Goal: Information Seeking & Learning: Learn about a topic

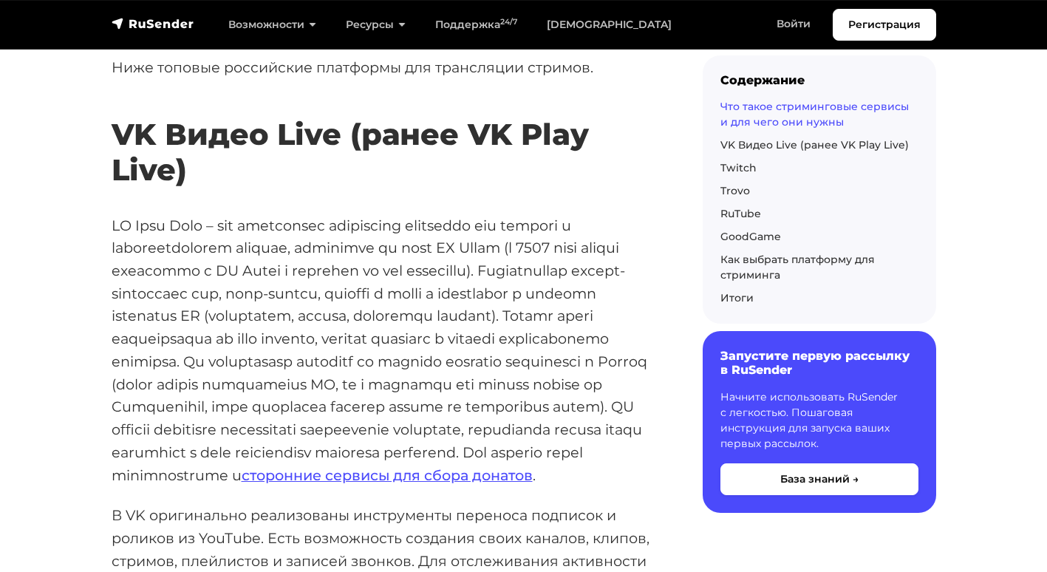
scroll to position [1330, 0]
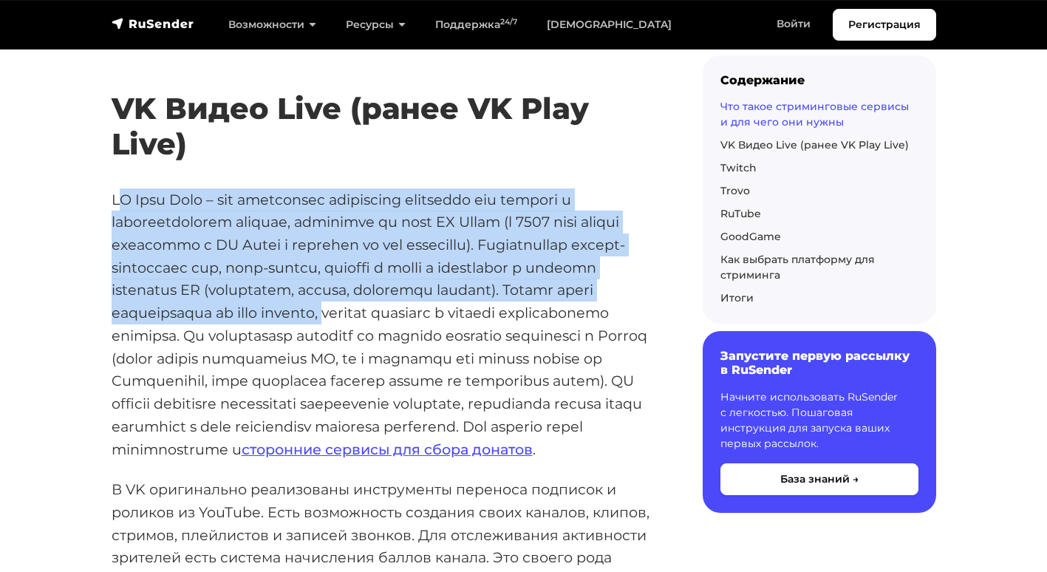
drag, startPoint x: 121, startPoint y: 191, endPoint x: 523, endPoint y: 323, distance: 422.6
click at [523, 323] on p "сторонние сервисы для сбора донатов ." at bounding box center [384, 324] width 544 height 273
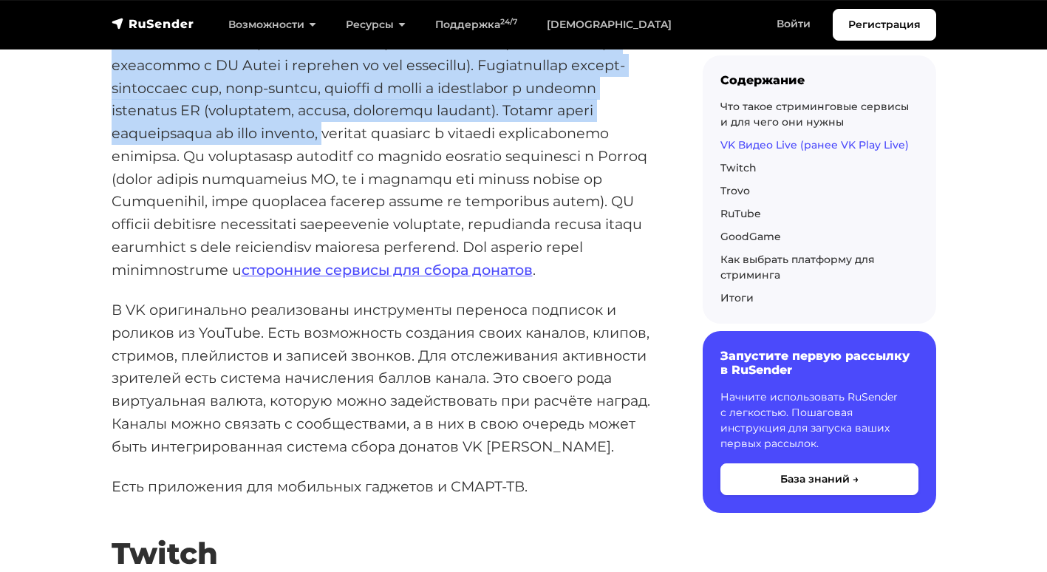
scroll to position [1626, 0]
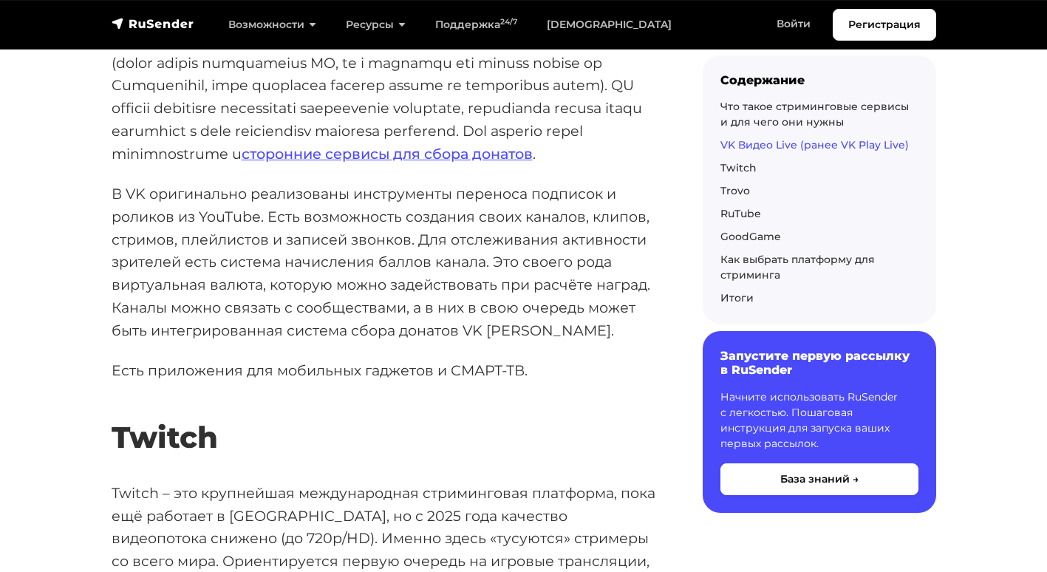
click at [270, 262] on p "В VK оригинально реализованы инструменты переноса подписок и роликов из YouTube…" at bounding box center [384, 262] width 544 height 159
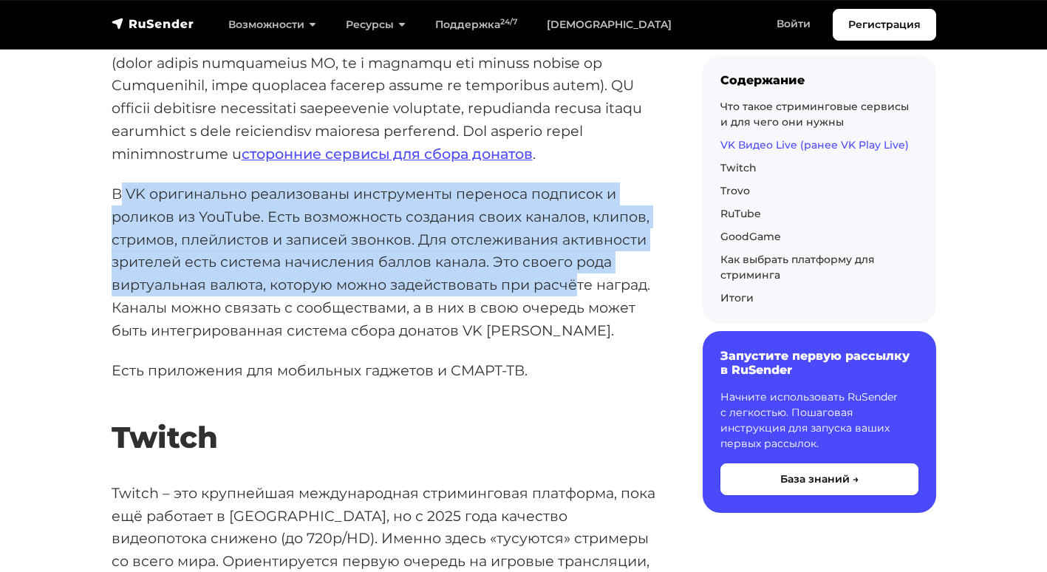
drag, startPoint x: 120, startPoint y: 209, endPoint x: 569, endPoint y: 307, distance: 459.9
click at [569, 307] on p "В VK оригинально реализованы инструменты переноса подписок и роликов из YouTube…" at bounding box center [384, 262] width 544 height 159
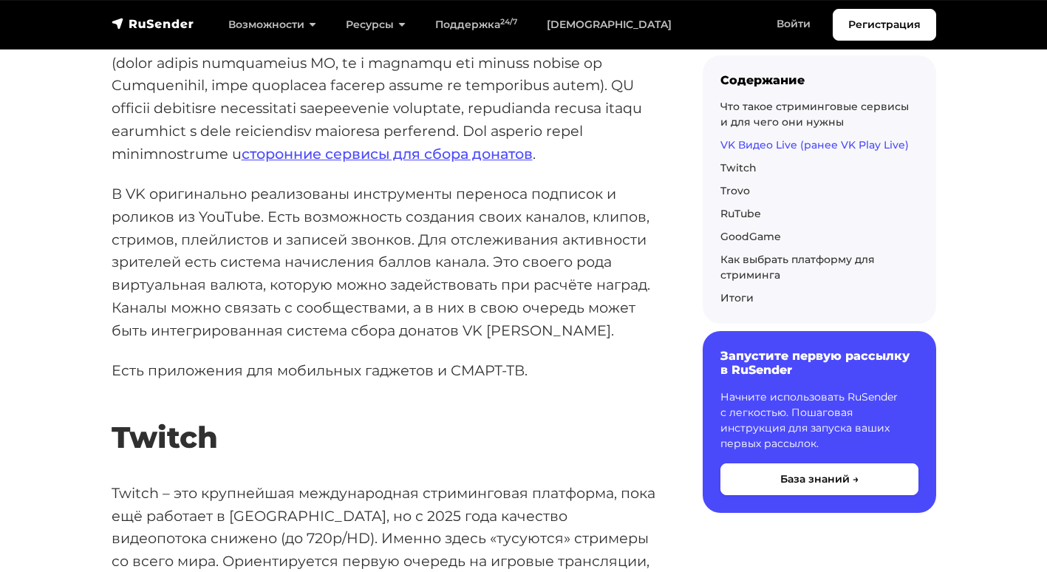
drag, startPoint x: 569, startPoint y: 307, endPoint x: 407, endPoint y: 378, distance: 176.7
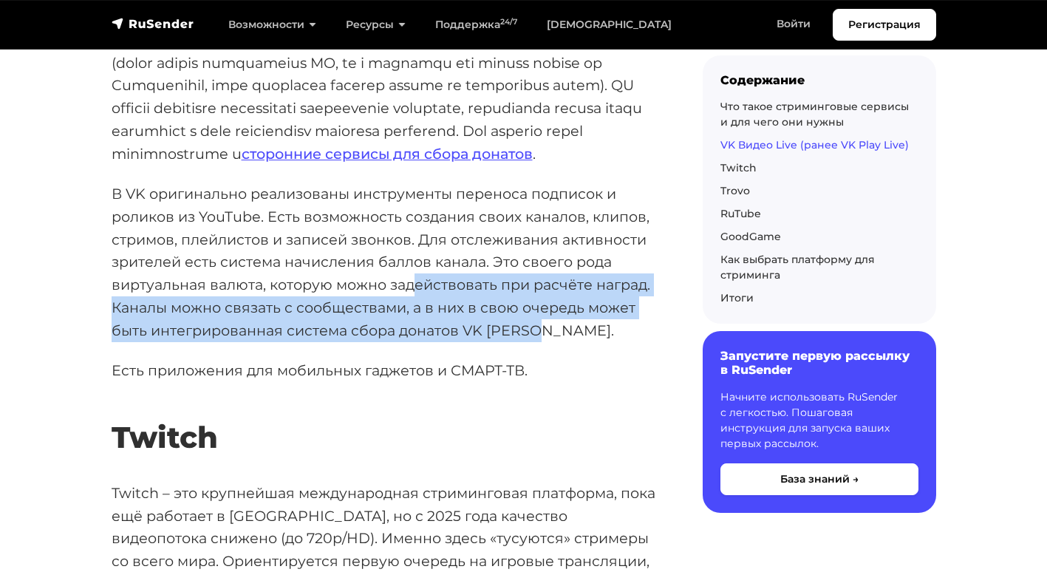
drag, startPoint x: 415, startPoint y: 310, endPoint x: 579, endPoint y: 350, distance: 169.0
click at [580, 341] on p "В VK оригинально реализованы инструменты переноса подписок и роликов из YouTube…" at bounding box center [384, 262] width 544 height 159
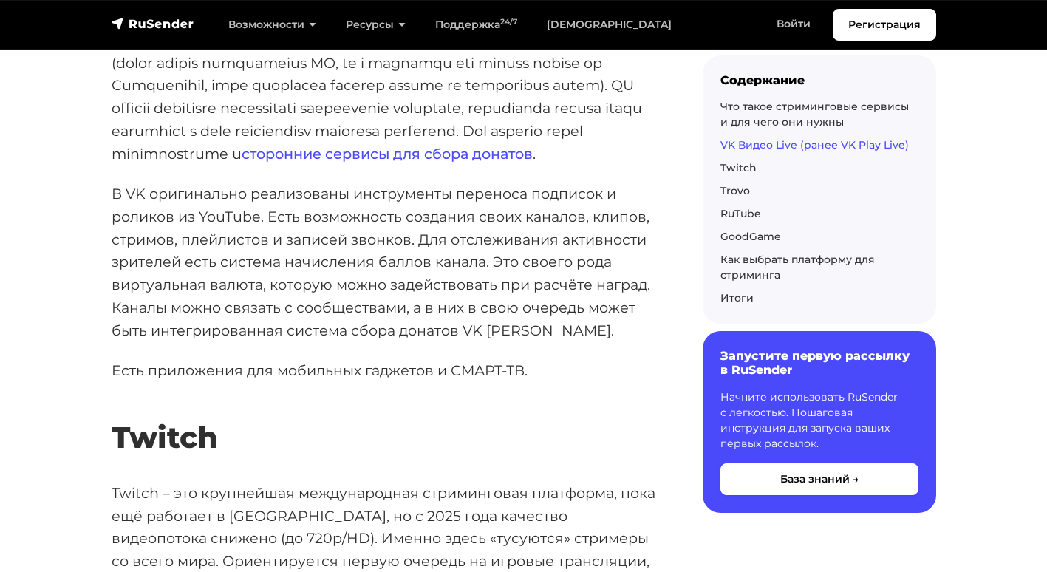
drag, startPoint x: 579, startPoint y: 350, endPoint x: 372, endPoint y: 392, distance: 211.8
click at [372, 382] on p "Есть приложения для мобильных гаджетов и СМАРТ-ТВ." at bounding box center [384, 370] width 544 height 23
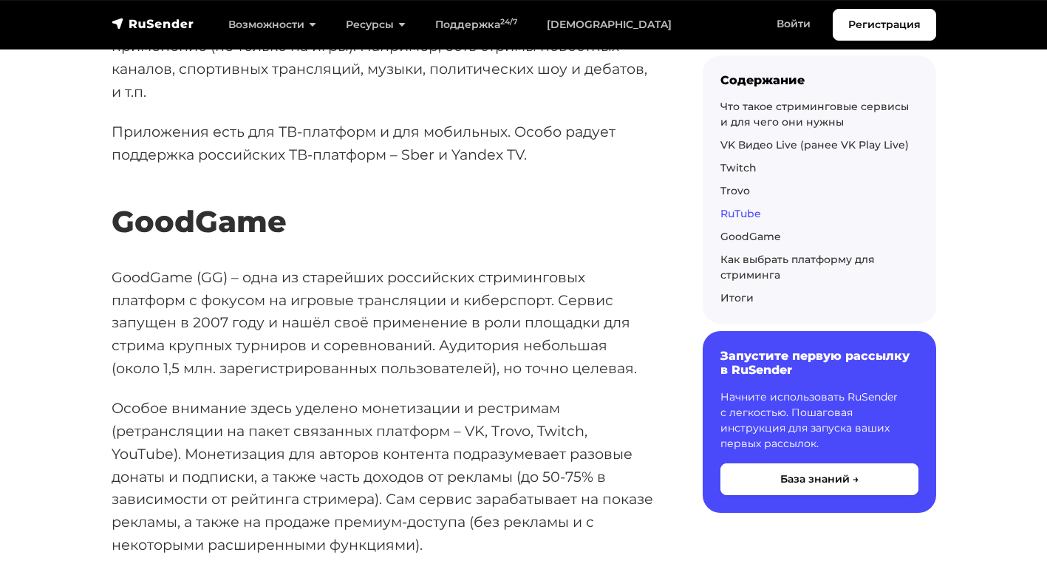
scroll to position [3548, 0]
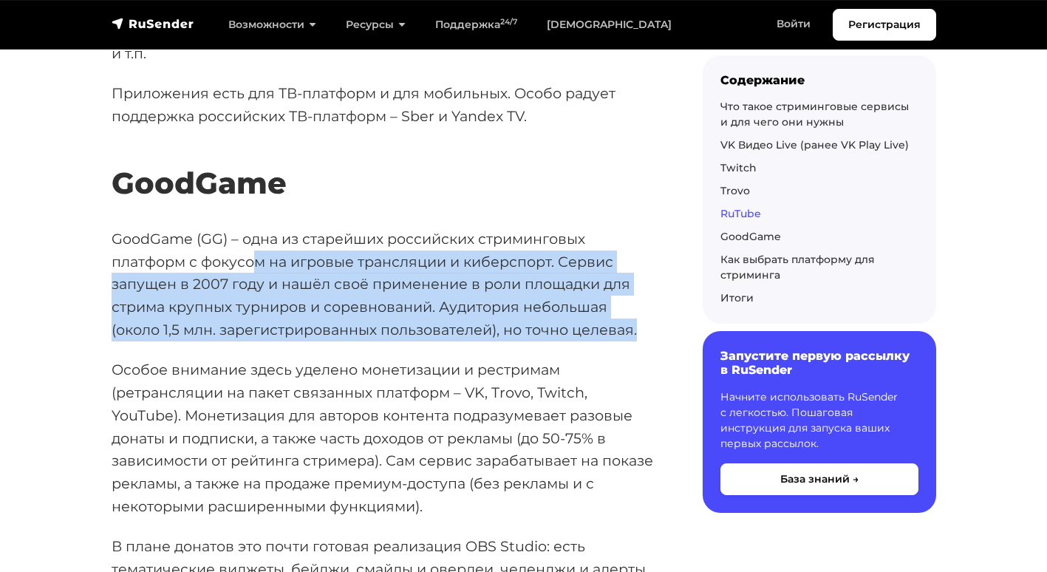
drag, startPoint x: 253, startPoint y: 282, endPoint x: 642, endPoint y: 361, distance: 397.5
click at [642, 341] on p "GoodGame (GG) – одна из старейших российских стриминговых платформ с фокусом на…" at bounding box center [384, 285] width 544 height 114
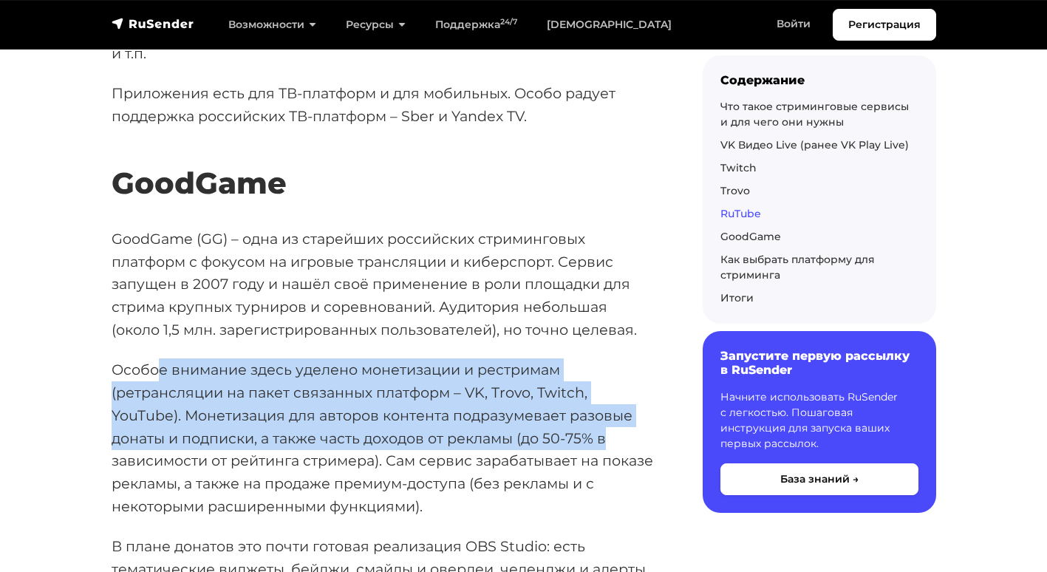
drag, startPoint x: 157, startPoint y: 384, endPoint x: 621, endPoint y: 450, distance: 468.2
click at [621, 450] on p "Особое внимание здесь уделено монетизации и рестримам (ретрансляции на пакет св…" at bounding box center [384, 437] width 544 height 159
click at [186, 464] on p "Особое внимание здесь уделено монетизации и рестримам (ретрансляции на пакет св…" at bounding box center [384, 437] width 544 height 159
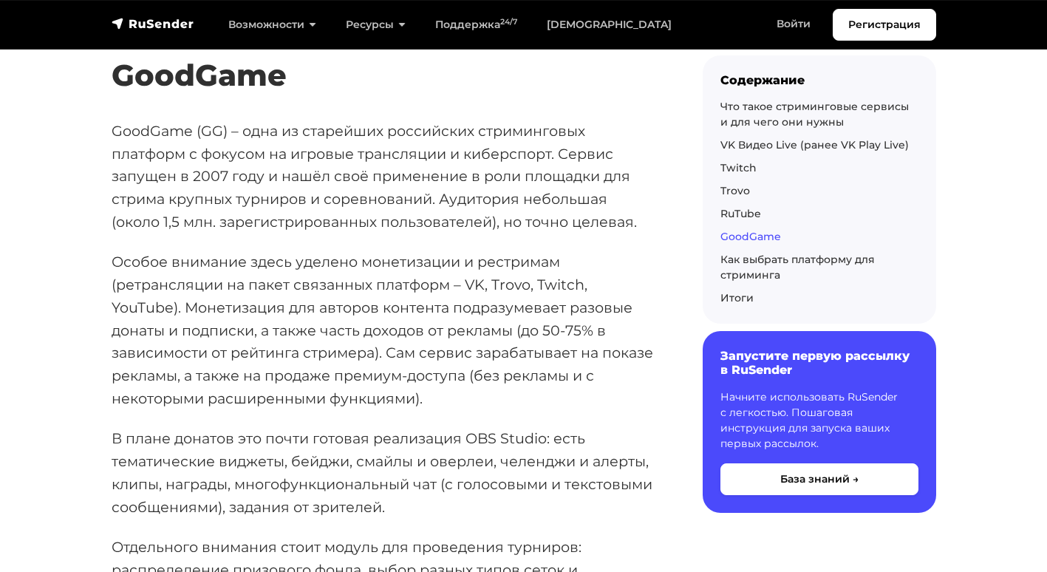
scroll to position [3696, 0]
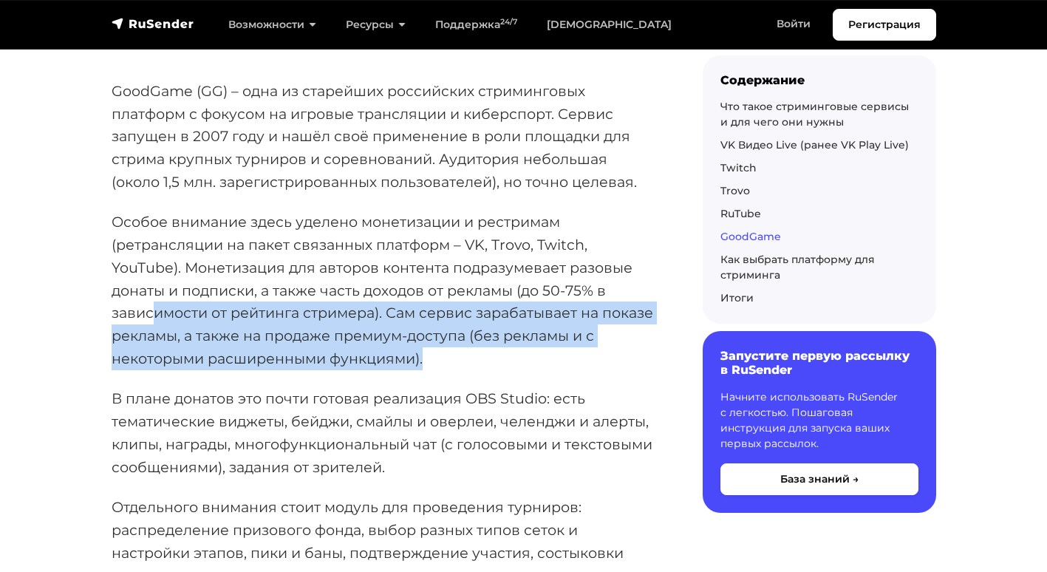
drag, startPoint x: 154, startPoint y: 325, endPoint x: 588, endPoint y: 387, distance: 438.9
click at [588, 370] on p "Особое внимание здесь уделено монетизации и рестримам (ретрансляции на пакет св…" at bounding box center [384, 290] width 544 height 159
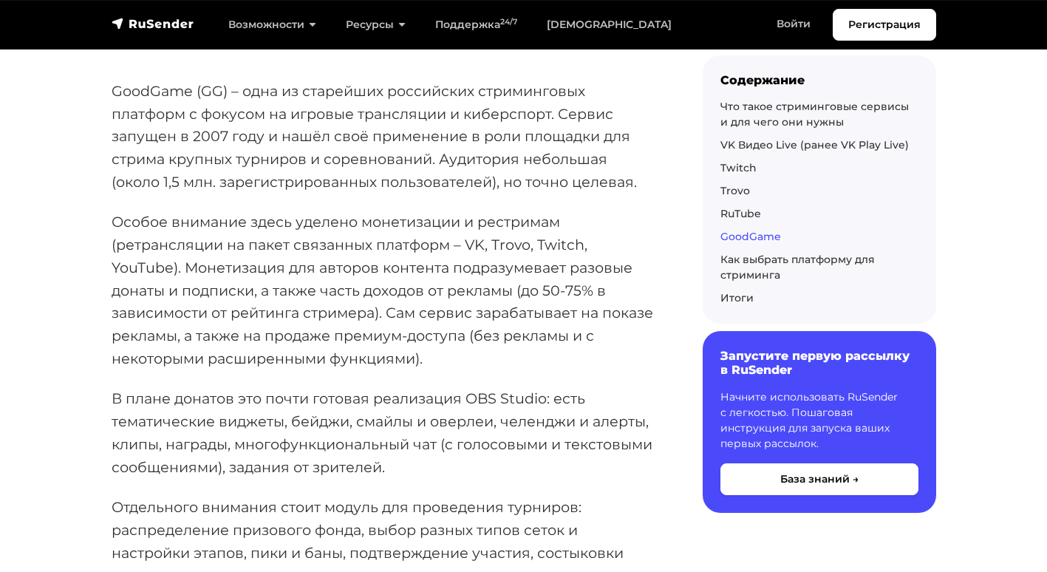
click at [361, 428] on p "В плане донатов это почти готовая реализация OBS Studio: есть тематические видж…" at bounding box center [384, 432] width 544 height 91
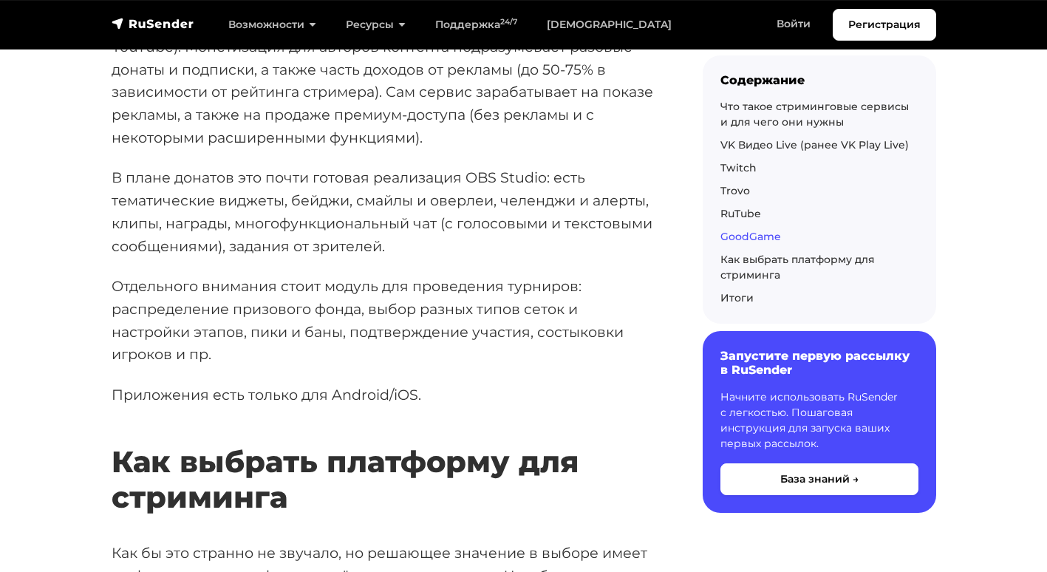
scroll to position [3917, 0]
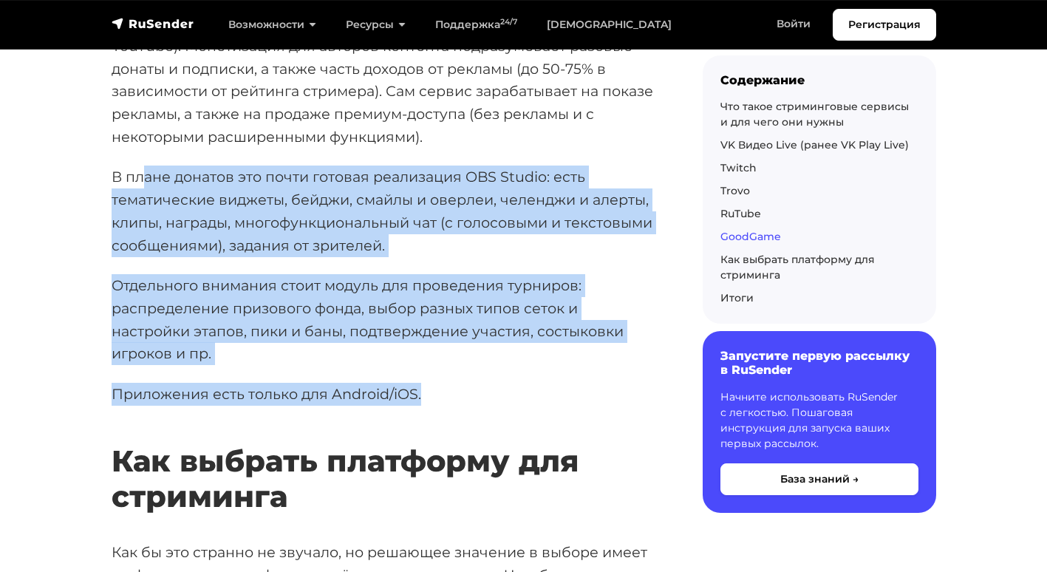
drag, startPoint x: 141, startPoint y: 195, endPoint x: 504, endPoint y: 409, distance: 421.5
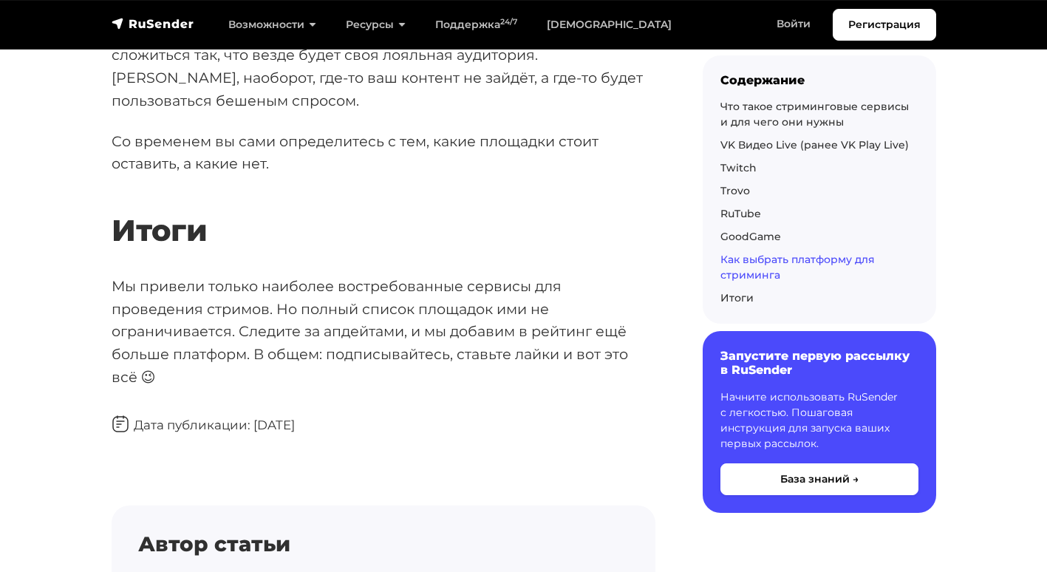
scroll to position [5026, 0]
